Goal: Find specific page/section

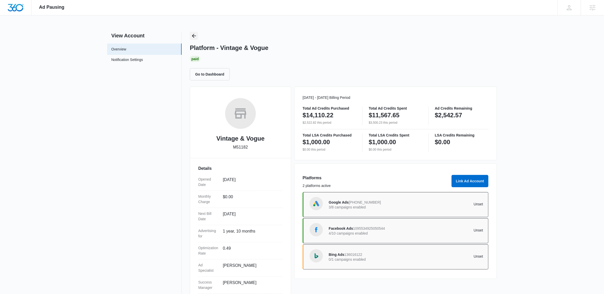
click at [195, 34] on icon "Back" at bounding box center [194, 36] width 6 height 6
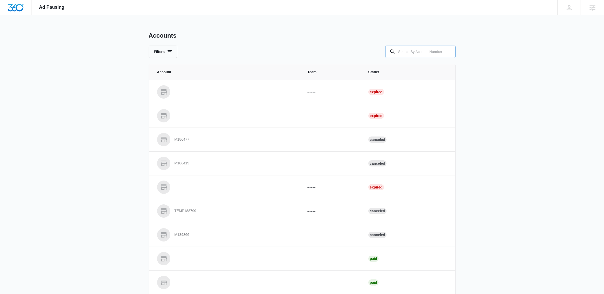
click at [409, 52] on input "text" at bounding box center [420, 52] width 70 height 12
paste input "M34975"
type input "M34975"
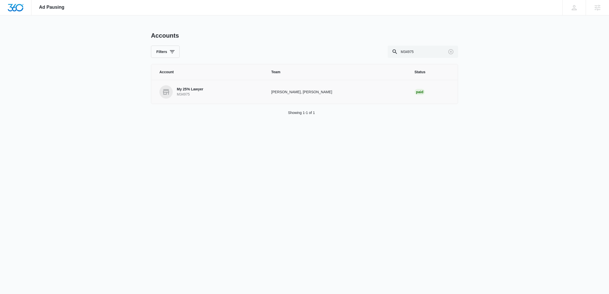
click at [212, 86] on link "My 25% Lawyer M34975" at bounding box center [209, 91] width 100 height 13
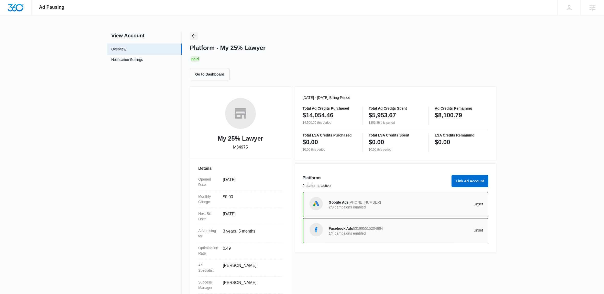
click at [197, 34] on icon "Back" at bounding box center [194, 36] width 6 height 6
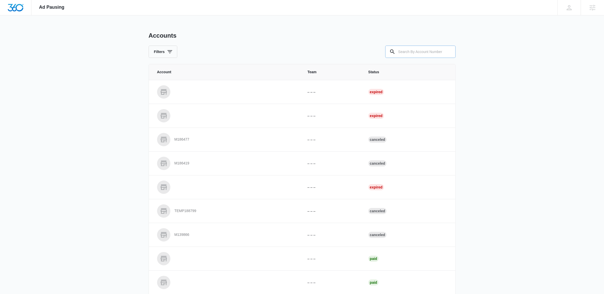
click at [403, 52] on input "text" at bounding box center [420, 52] width 70 height 12
paste input "M12574"
type input "M12574"
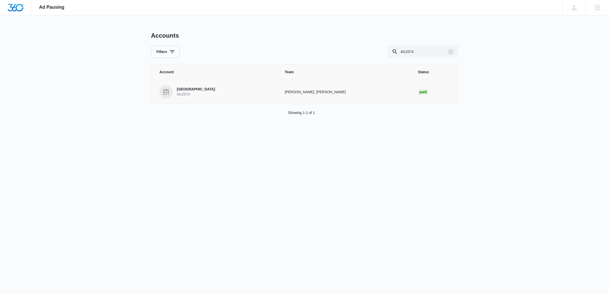
click at [172, 90] on span at bounding box center [165, 91] width 13 height 13
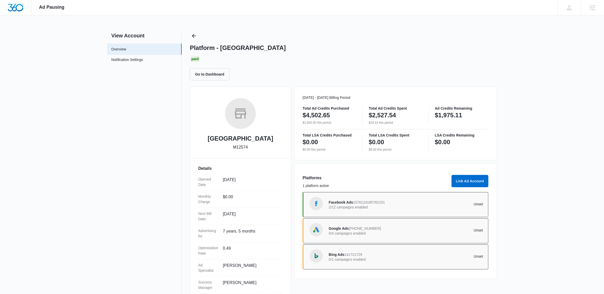
click at [542, 113] on div "Ad Pausing Apps Reputation Websites Forms CRM Email Social Shop Content Ads Int…" at bounding box center [302, 147] width 604 height 294
